Goal: Task Accomplishment & Management: Manage account settings

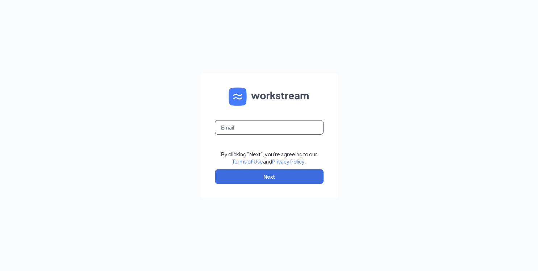
click at [222, 130] on input "text" at bounding box center [269, 127] width 109 height 14
type input "[EMAIL_ADDRESS][DOMAIN_NAME]"
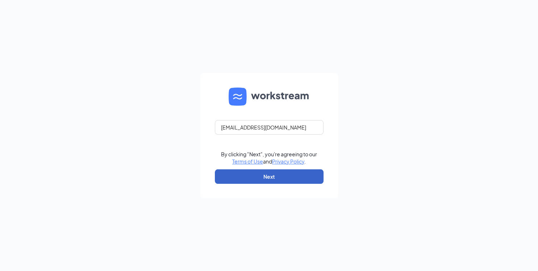
click at [257, 175] on button "Next" at bounding box center [269, 176] width 109 height 14
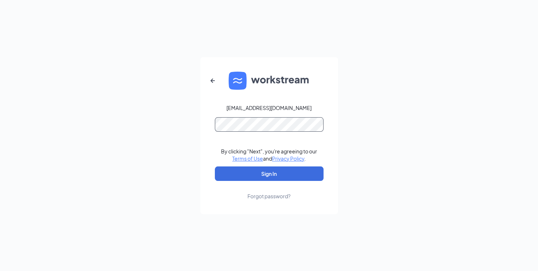
click at [215, 167] on button "Sign In" at bounding box center [269, 174] width 109 height 14
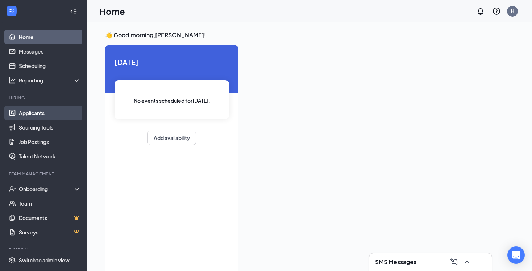
click at [38, 113] on link "Applicants" at bounding box center [50, 113] width 62 height 14
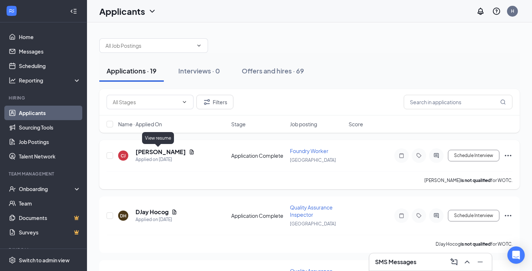
click at [190, 152] on icon "Document" at bounding box center [192, 152] width 4 height 5
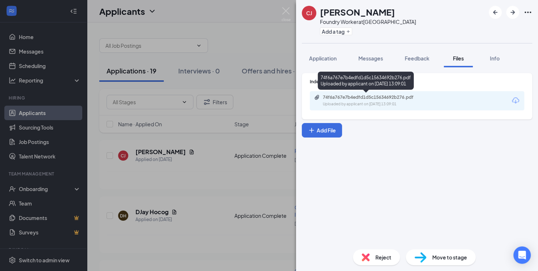
click at [345, 99] on div "74f6a767e7b4edfd1d5c15634692b276.pdf" at bounding box center [373, 98] width 101 height 6
